Goal: Complete application form

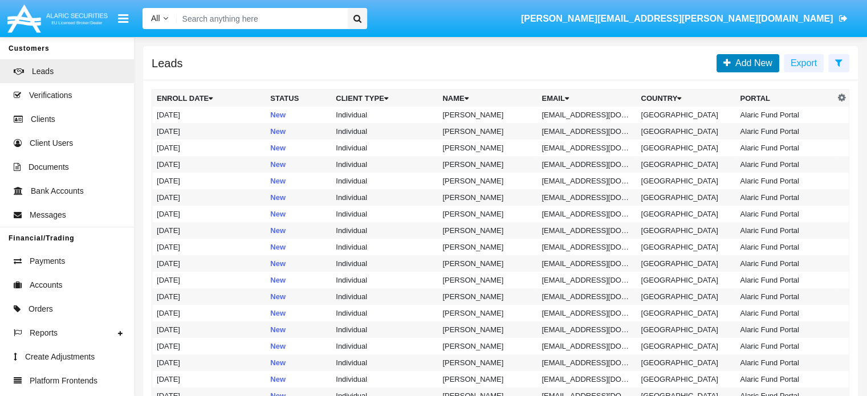
click at [763, 66] on span "Add New" at bounding box center [752, 63] width 42 height 10
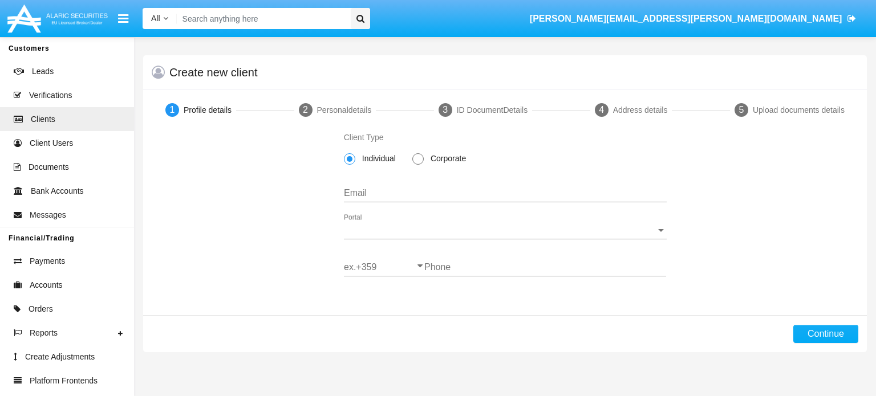
click at [383, 186] on div "Email" at bounding box center [505, 190] width 323 height 26
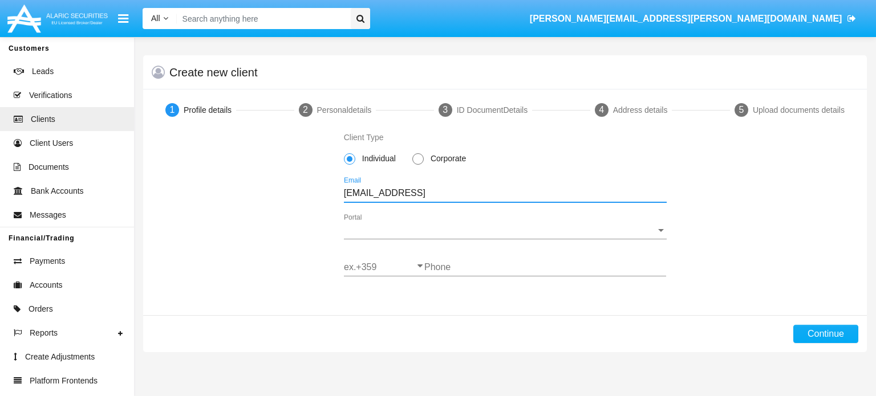
type input "[EMAIL_ADDRESS]"
click at [511, 231] on span "Portal" at bounding box center [500, 230] width 312 height 10
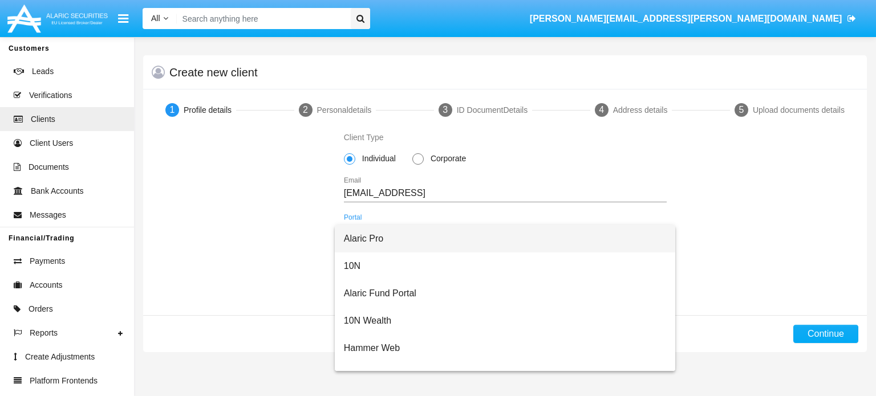
click at [372, 240] on span "Alaric Pro" at bounding box center [505, 238] width 323 height 27
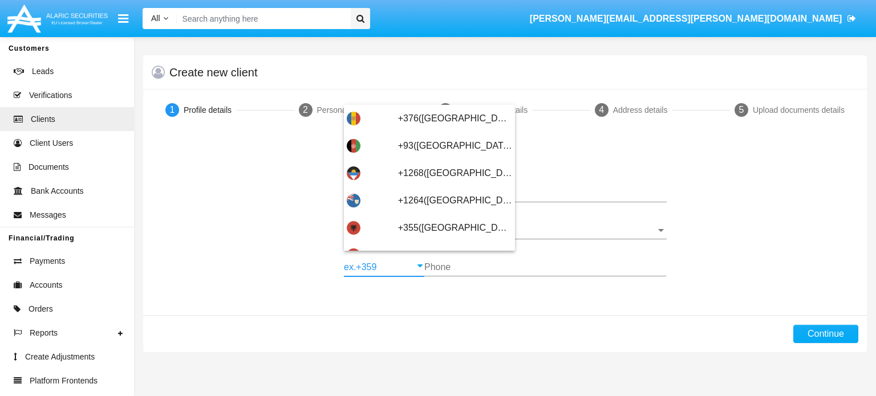
click at [360, 262] on input "ex.+359" at bounding box center [384, 267] width 80 height 10
click at [387, 178] on div "+1268([GEOGRAPHIC_DATA])" at bounding box center [429, 173] width 165 height 27
type input "+1268([GEOGRAPHIC_DATA])"
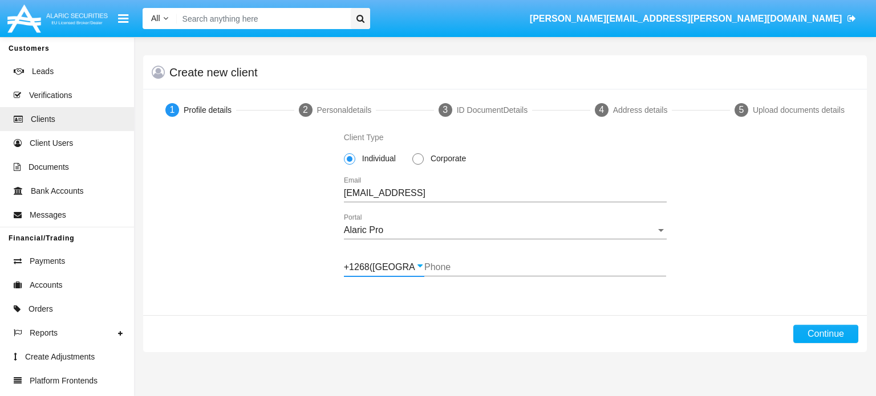
click at [439, 262] on div "Phone" at bounding box center [545, 264] width 242 height 26
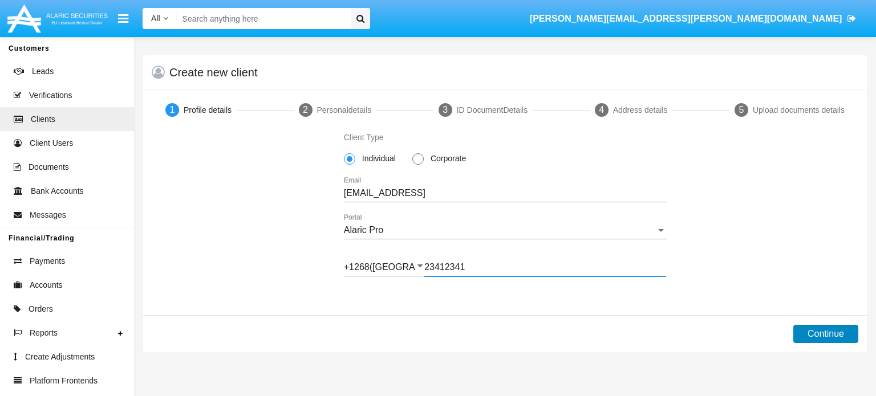
type input "23412341"
click at [811, 337] on button "Continue" at bounding box center [825, 334] width 65 height 18
